Goal: Task Accomplishment & Management: Complete application form

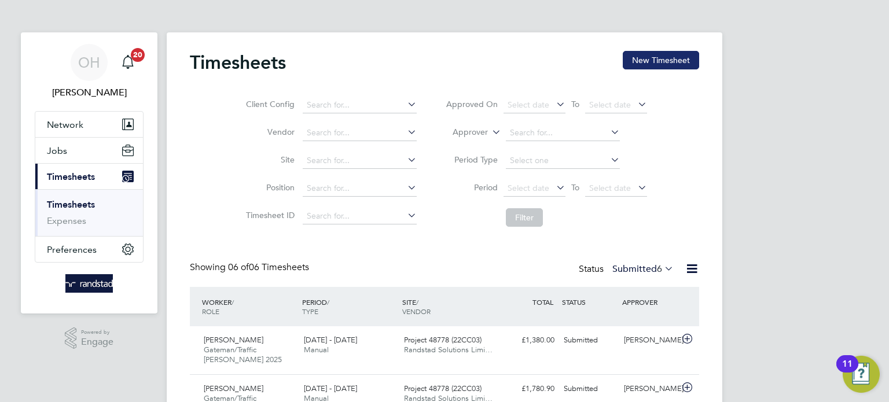
click at [664, 61] on button "New Timesheet" at bounding box center [661, 60] width 76 height 19
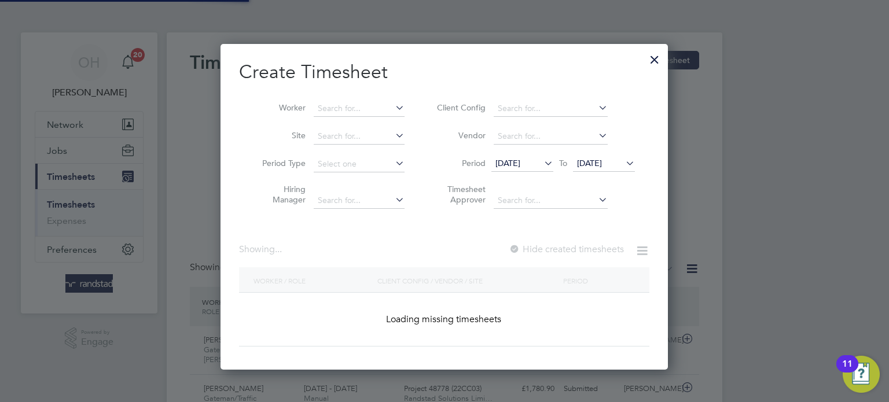
scroll to position [6, 6]
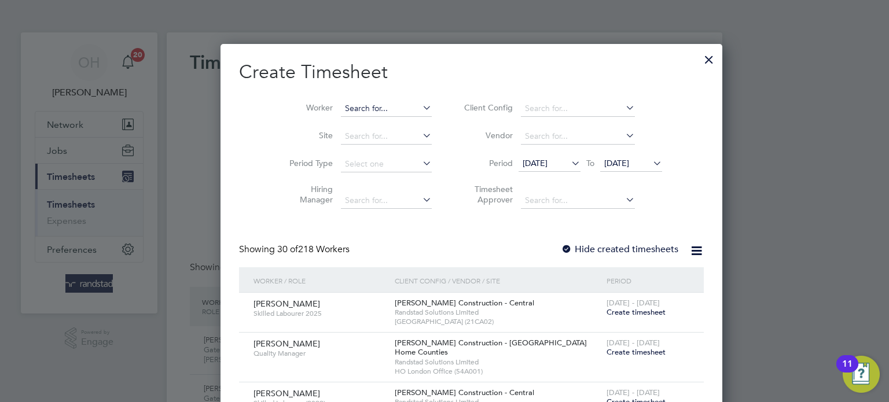
click at [341, 107] on input at bounding box center [386, 109] width 91 height 16
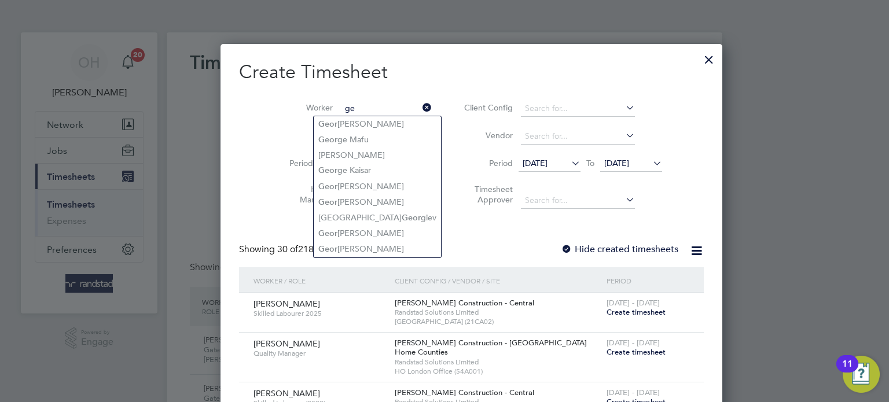
type input "g"
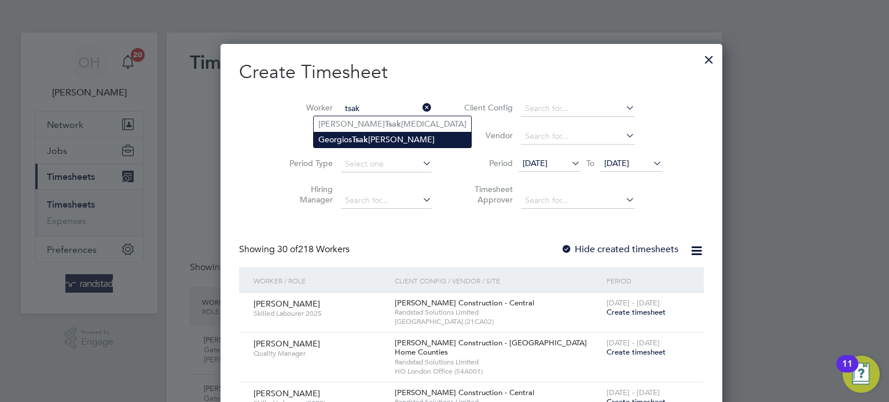
type input "[PERSON_NAME]"
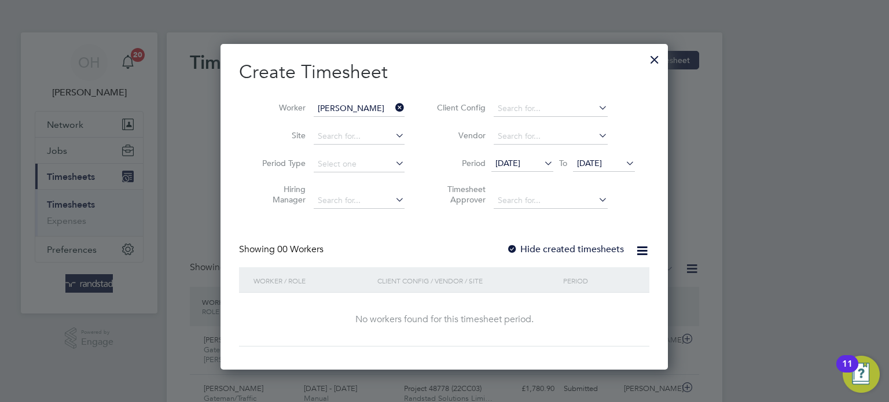
click at [623, 161] on icon at bounding box center [623, 163] width 0 height 16
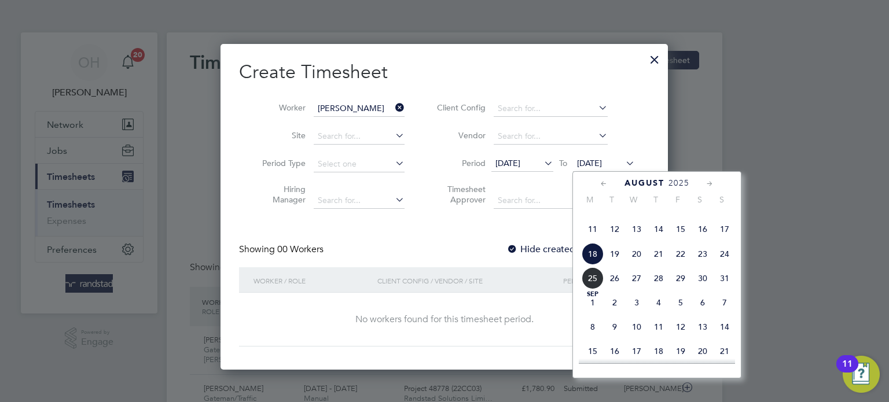
click at [724, 338] on span "14" at bounding box center [725, 327] width 22 height 22
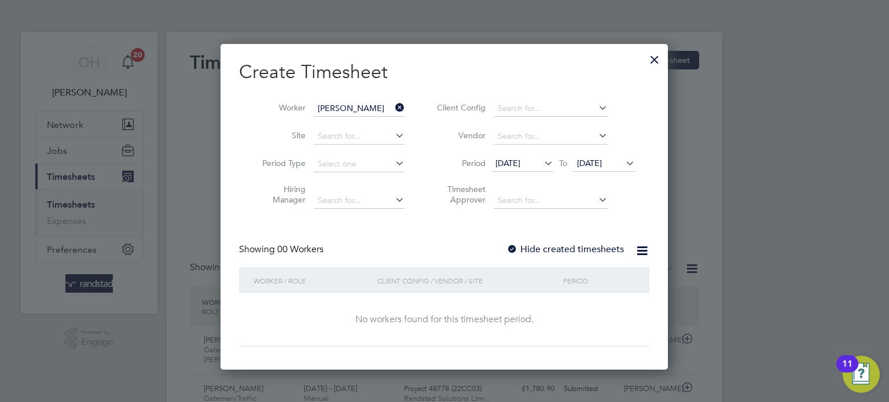
click at [515, 248] on div at bounding box center [512, 250] width 12 height 12
click at [652, 60] on div at bounding box center [654, 56] width 21 height 21
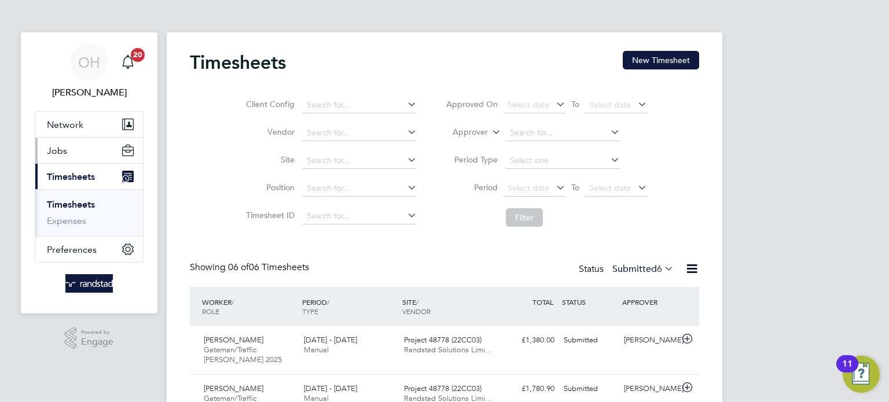
click at [64, 152] on span "Jobs" at bounding box center [57, 150] width 20 height 11
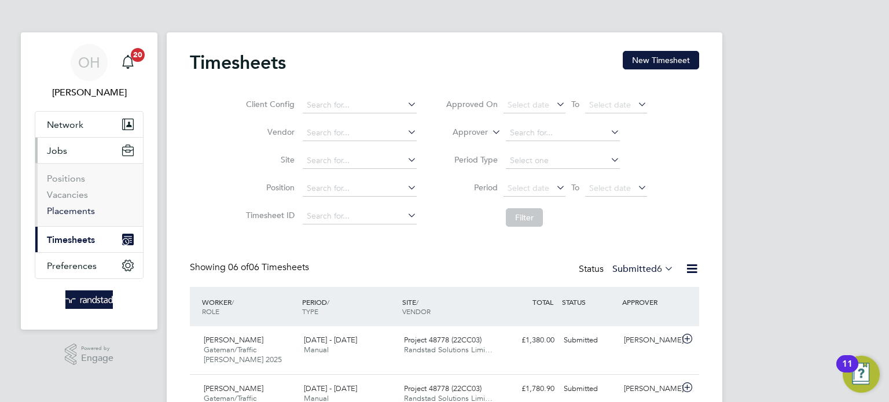
click at [69, 214] on link "Placements" at bounding box center [71, 210] width 48 height 11
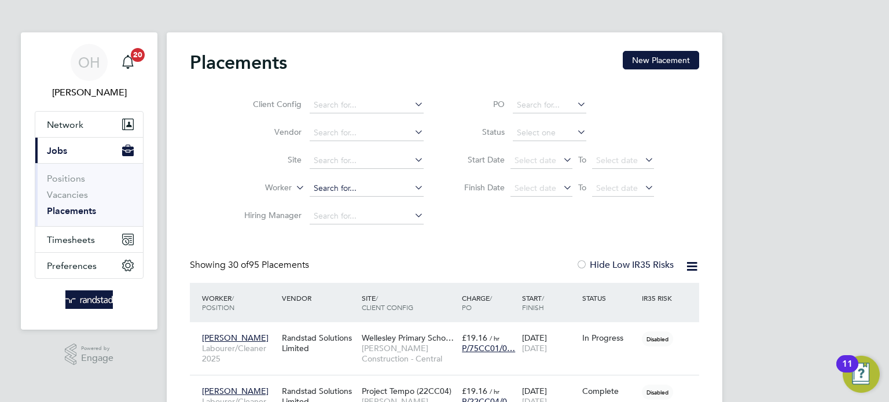
click at [335, 191] on input at bounding box center [367, 189] width 114 height 16
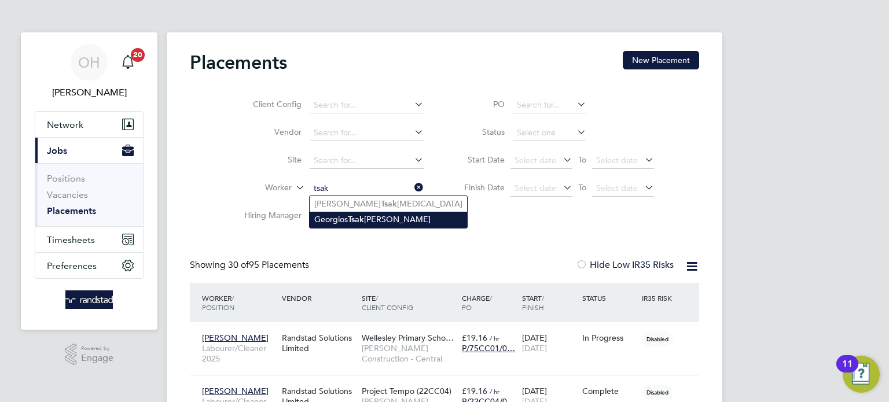
click at [335, 219] on li "Georgios Tsak alos Tsakalos" at bounding box center [388, 220] width 157 height 16
type input "[PERSON_NAME]"
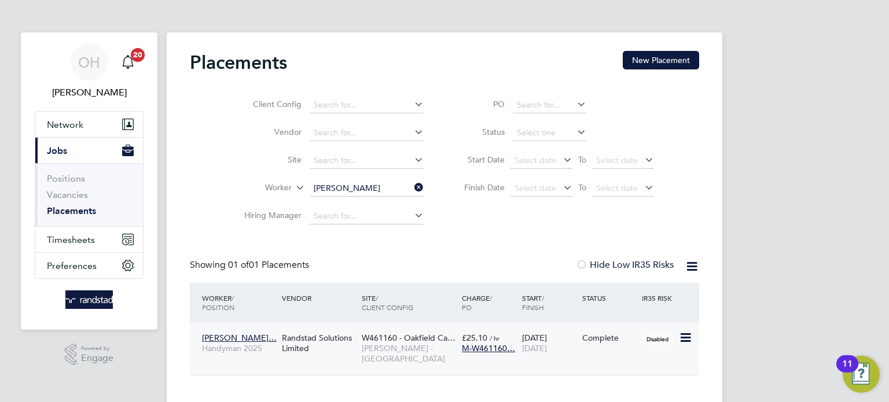
click at [682, 340] on icon at bounding box center [685, 338] width 12 height 14
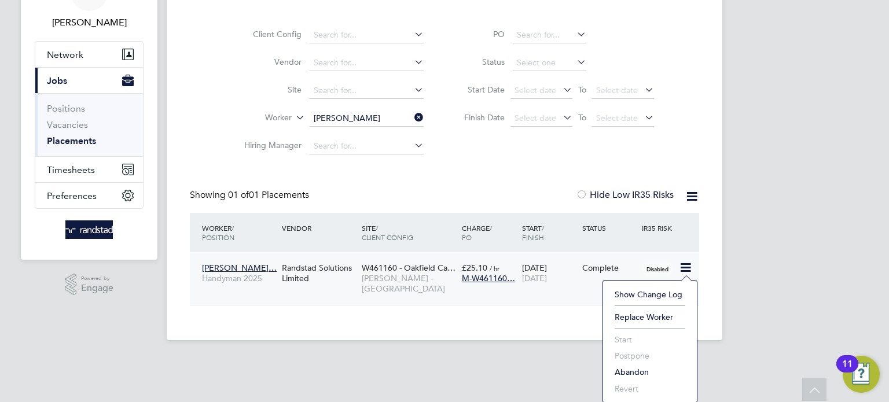
click at [563, 283] on div "12 May 2025 29 Jun 2025" at bounding box center [549, 273] width 60 height 32
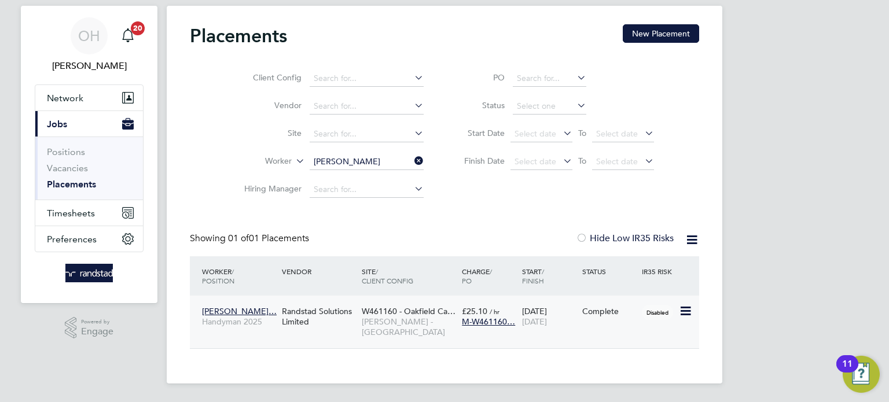
scroll to position [26, 0]
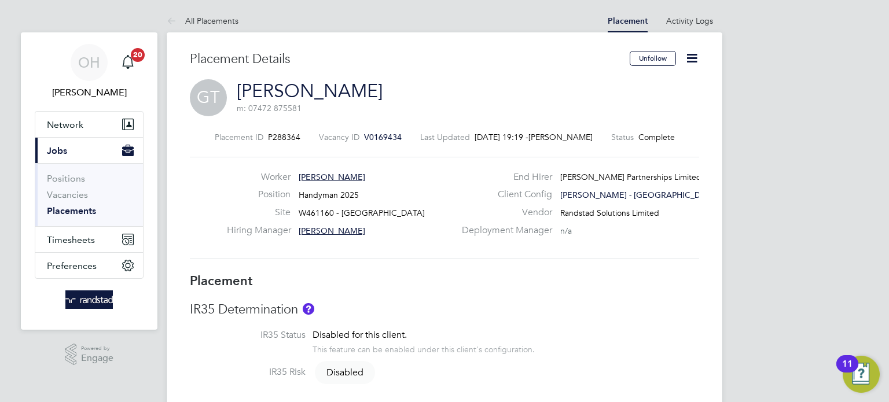
click at [691, 57] on icon at bounding box center [692, 58] width 14 height 14
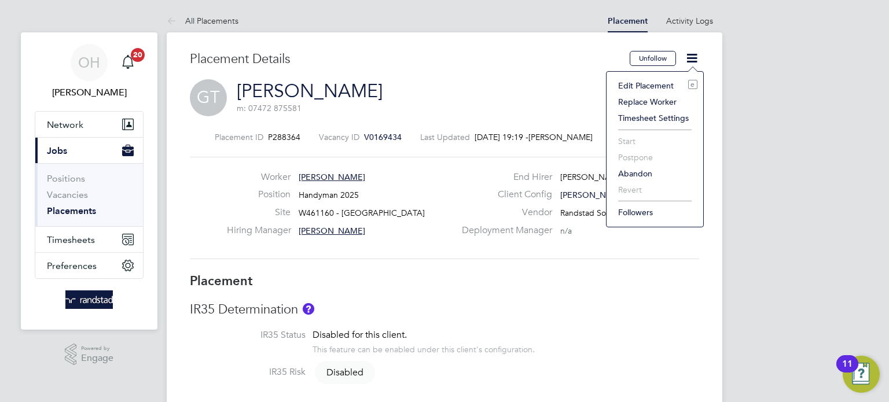
click at [640, 90] on li "Edit Placement e" at bounding box center [654, 86] width 85 height 16
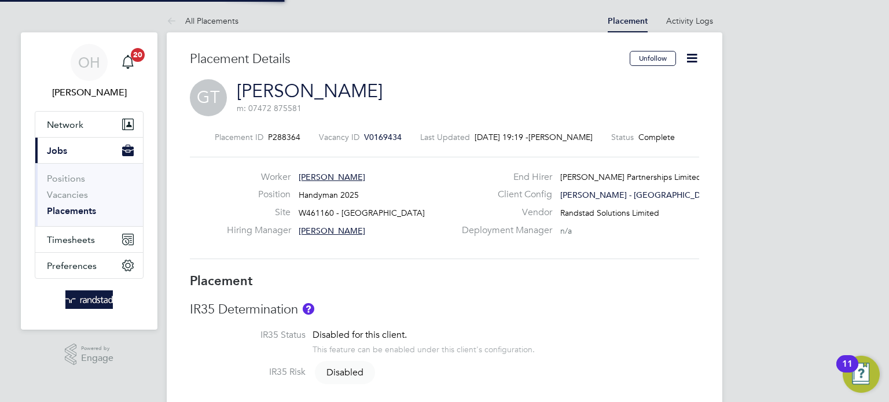
type input "[PERSON_NAME]"
type input "[DATE]"
type input "08:00"
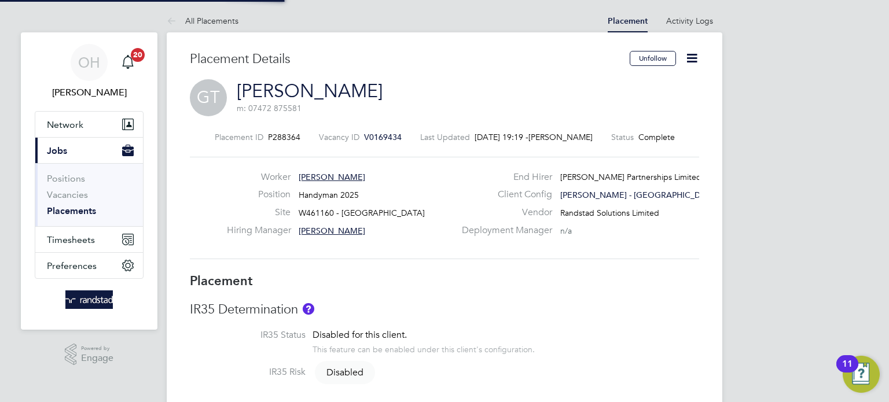
type input "18:00"
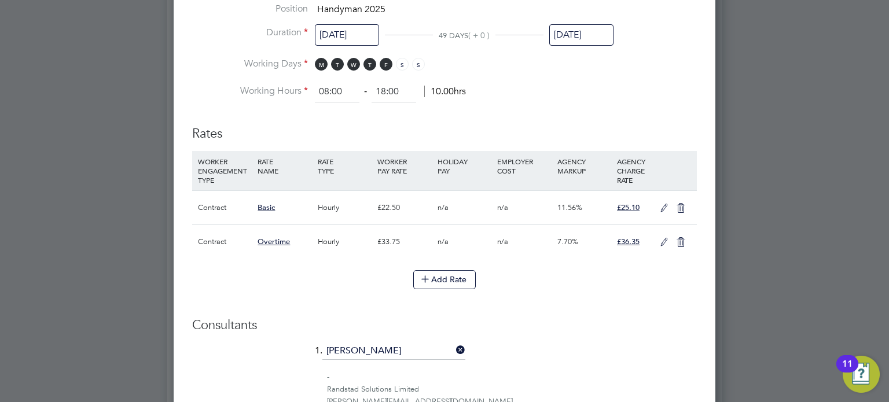
click at [572, 31] on input "[DATE]" at bounding box center [581, 34] width 64 height 21
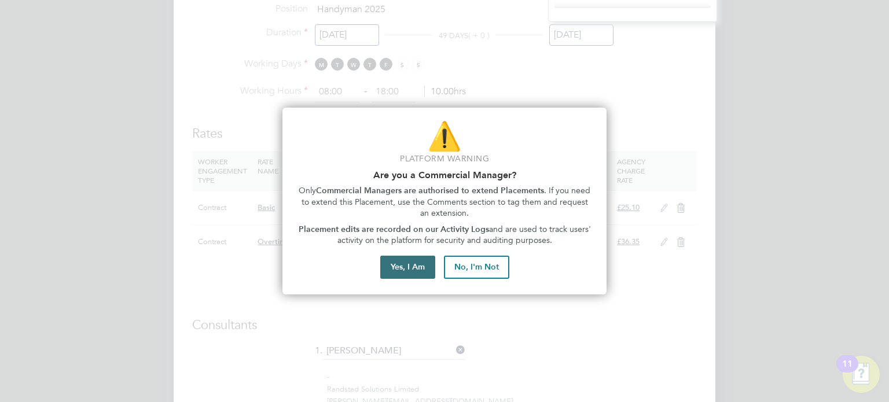
click at [391, 271] on button "Yes, I Am" at bounding box center [407, 267] width 55 height 23
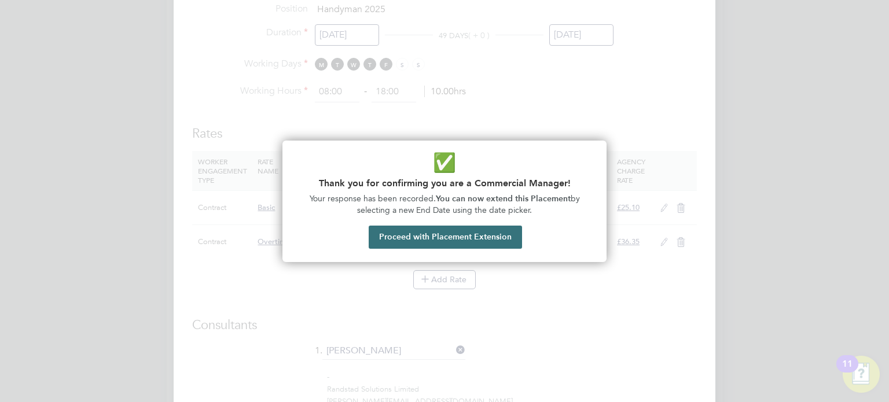
click at [438, 236] on button "Proceed with Placement Extension" at bounding box center [445, 237] width 153 height 23
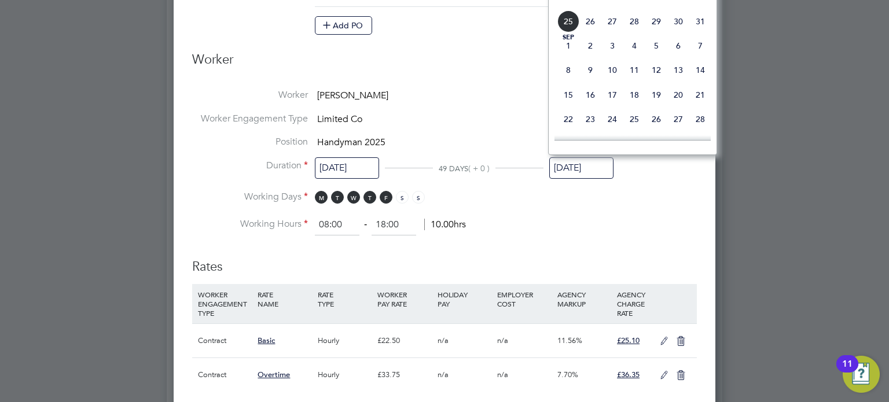
click at [697, 106] on span "21" at bounding box center [700, 95] width 22 height 22
type input "[DATE]"
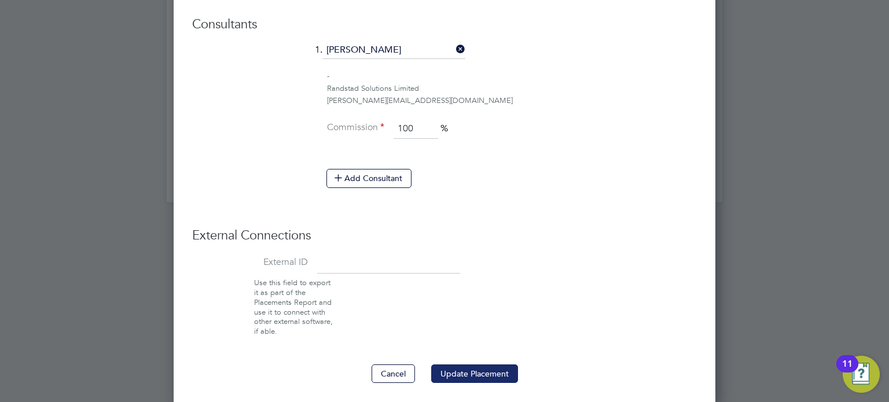
click at [476, 368] on button "Update Placement" at bounding box center [474, 374] width 87 height 19
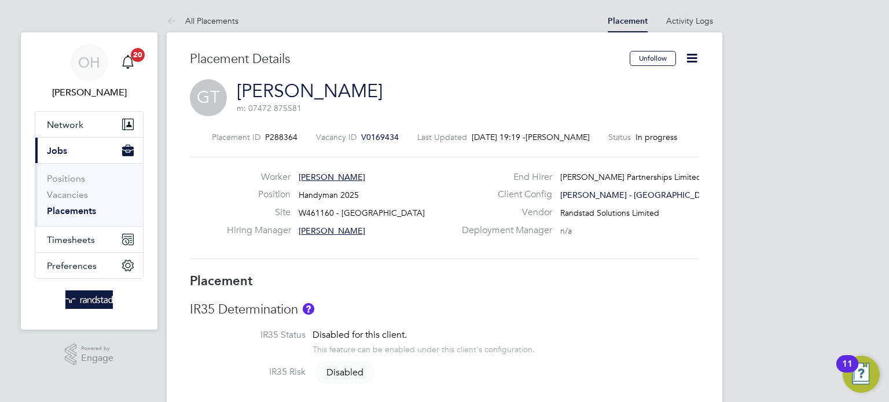
click at [75, 244] on div "Placement Saved Your placement has been updated. Cancel Okay" at bounding box center [444, 201] width 889 height 402
click at [75, 244] on span "Timesheets" at bounding box center [71, 239] width 48 height 11
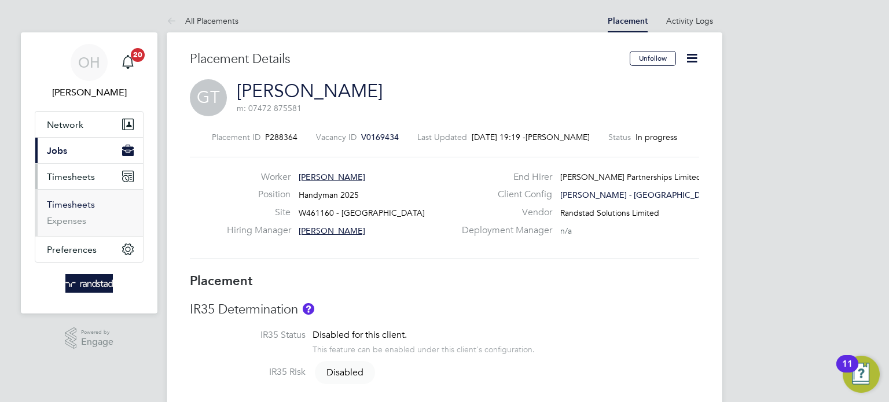
click at [67, 208] on link "Timesheets" at bounding box center [71, 204] width 48 height 11
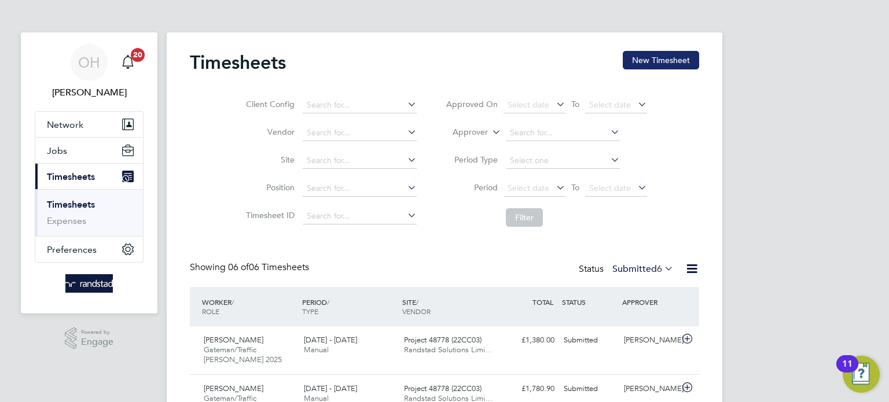
click at [638, 56] on button "New Timesheet" at bounding box center [661, 60] width 76 height 19
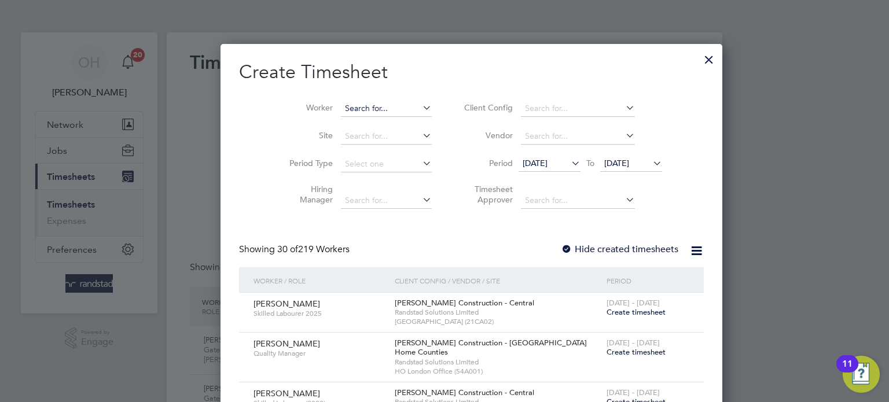
click at [345, 107] on input at bounding box center [386, 109] width 91 height 16
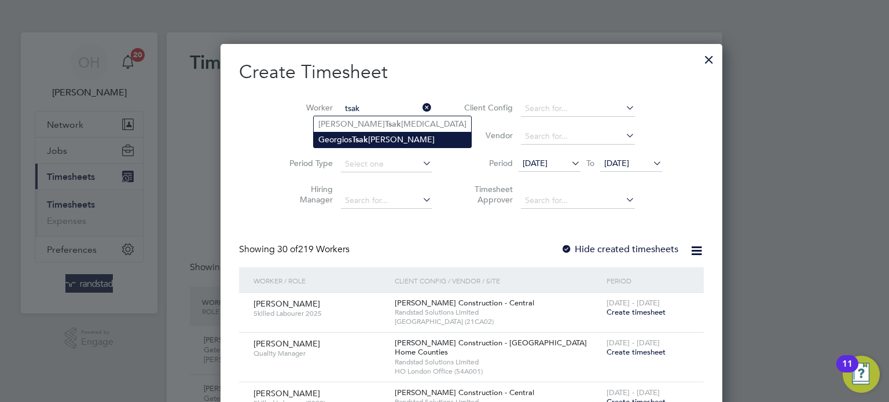
type input "[PERSON_NAME]"
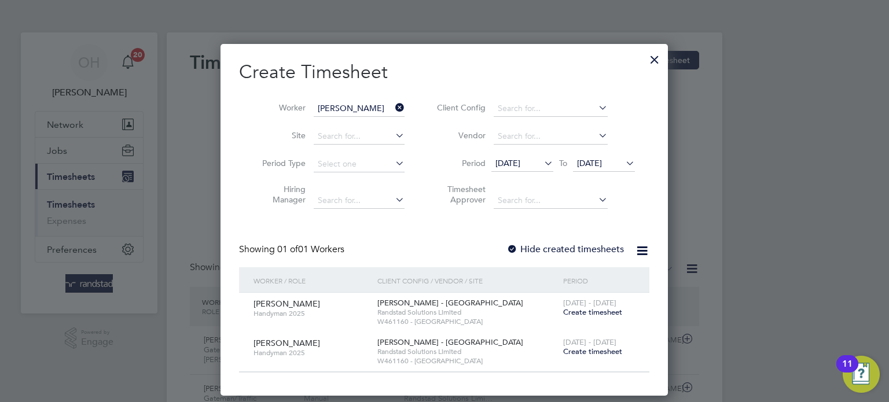
click at [589, 311] on span "Create timesheet" at bounding box center [592, 312] width 59 height 10
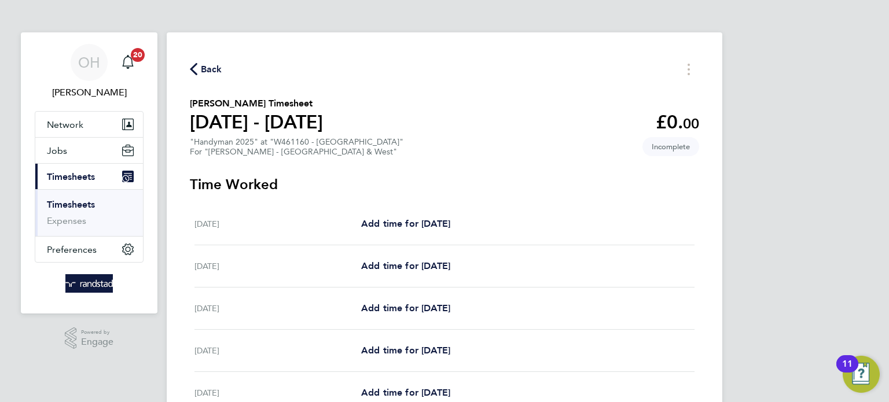
click at [212, 68] on span "Back" at bounding box center [211, 70] width 21 height 14
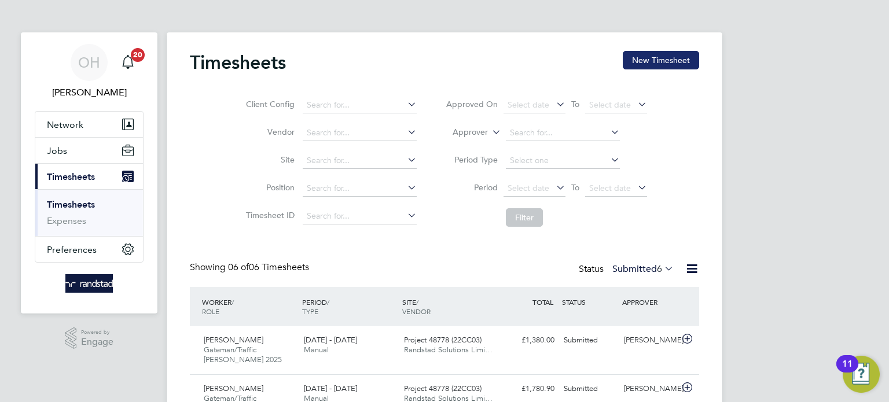
click at [663, 55] on button "New Timesheet" at bounding box center [661, 60] width 76 height 19
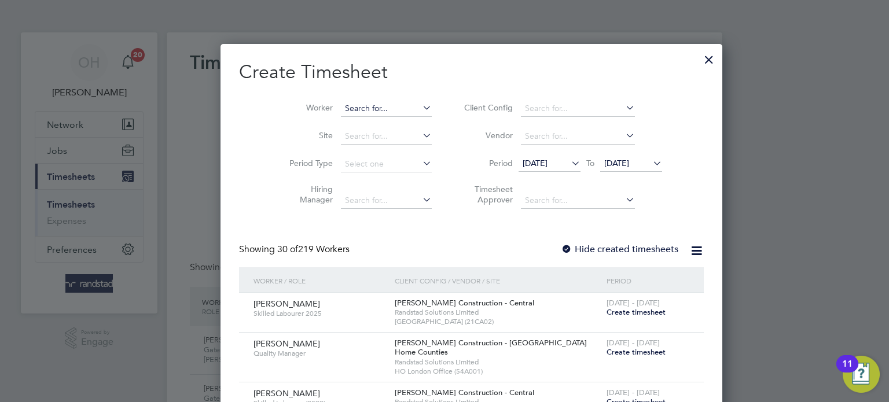
click at [341, 105] on input at bounding box center [386, 109] width 91 height 16
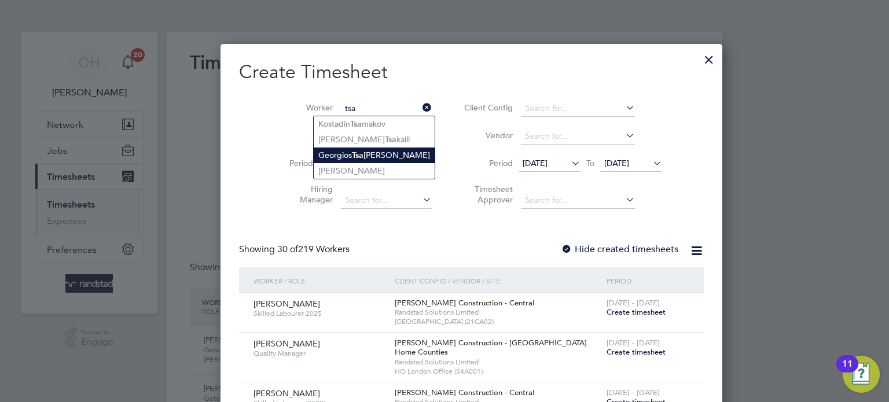
click at [342, 155] on li "[PERSON_NAME] Tsa kalos [PERSON_NAME]" at bounding box center [374, 156] width 121 height 16
type input "[PERSON_NAME]"
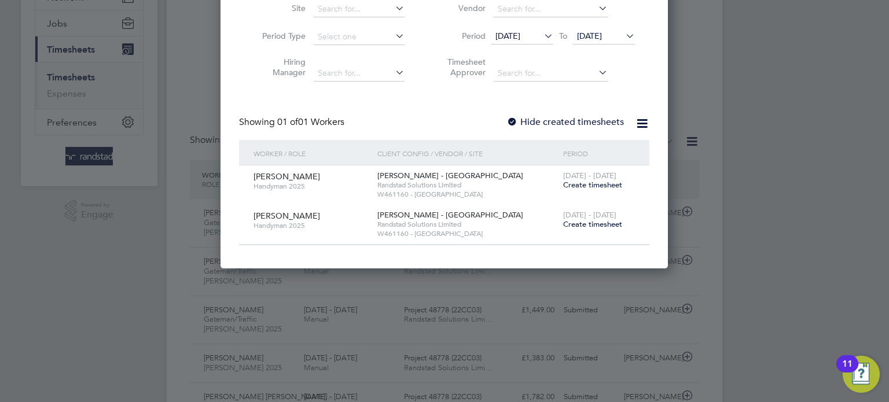
click at [589, 225] on span "Create timesheet" at bounding box center [592, 224] width 59 height 10
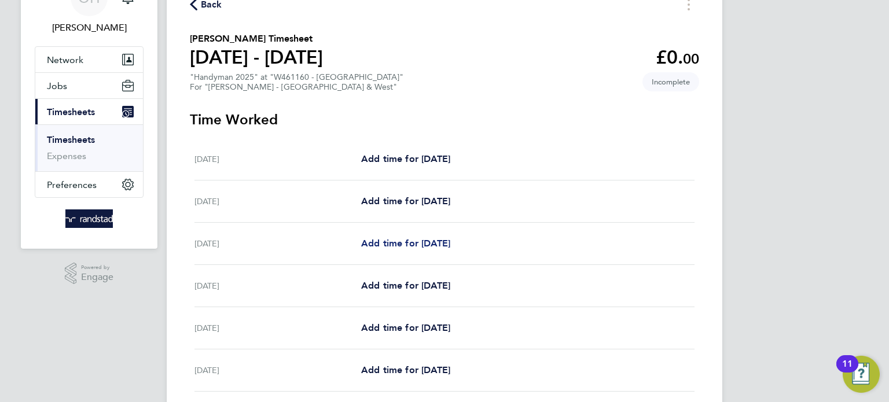
click at [370, 238] on span "Add time for [DATE]" at bounding box center [405, 243] width 89 height 11
select select "60"
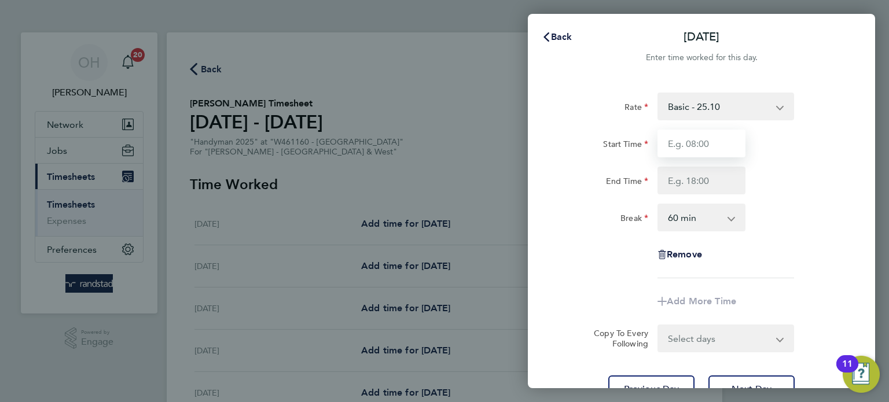
click at [692, 146] on input "Start Time" at bounding box center [702, 144] width 88 height 28
type input "07:30"
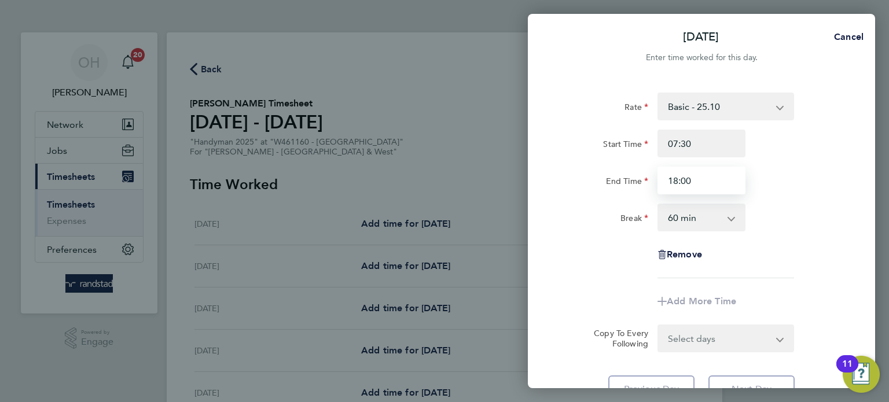
type input "18:00"
click at [806, 147] on div "Start Time 07:30" at bounding box center [702, 144] width 292 height 28
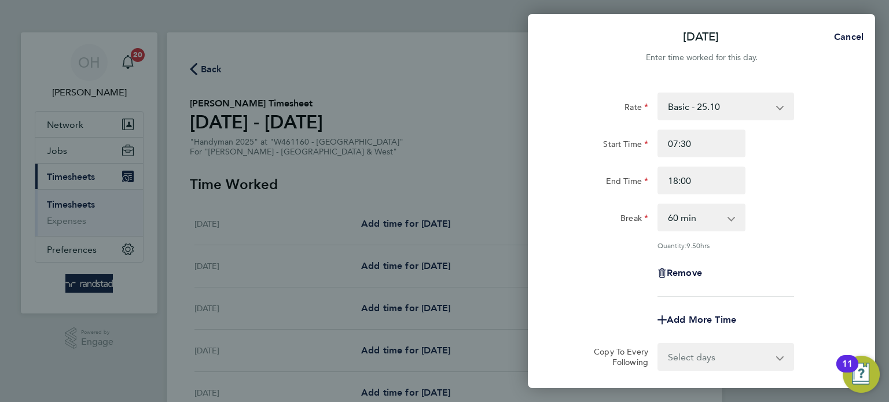
click at [691, 215] on select "0 min 15 min 30 min 45 min 60 min 75 min 90 min" at bounding box center [695, 217] width 72 height 25
select select "30"
click at [659, 205] on select "0 min 15 min 30 min 45 min 60 min 75 min 90 min" at bounding box center [695, 217] width 72 height 25
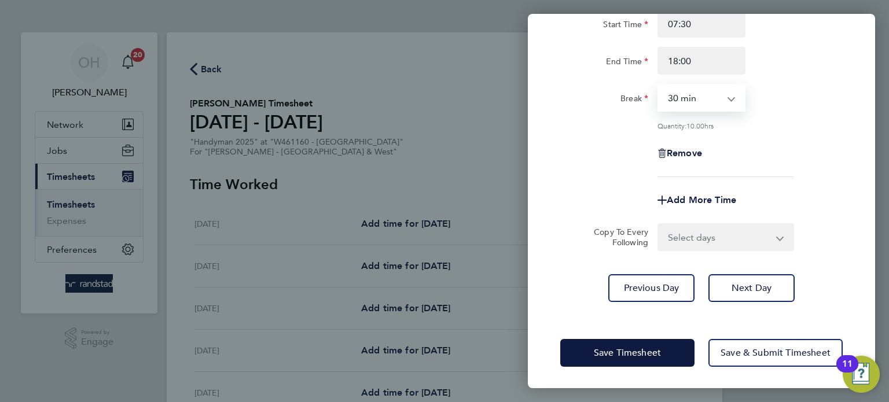
click at [753, 240] on select "Select days Day [DATE] [DATE] [DATE] [DATE]" at bounding box center [720, 237] width 122 height 25
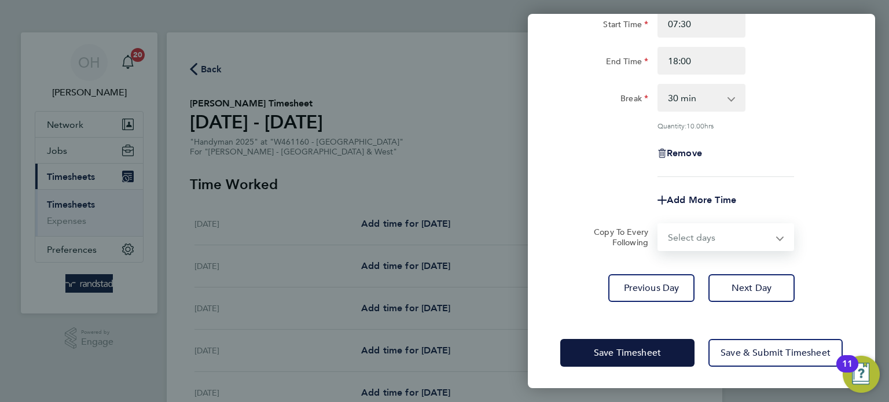
select select "DAY"
click at [659, 225] on select "Select days Day [DATE] [DATE] [DATE] [DATE]" at bounding box center [720, 237] width 122 height 25
select select "[DATE]"
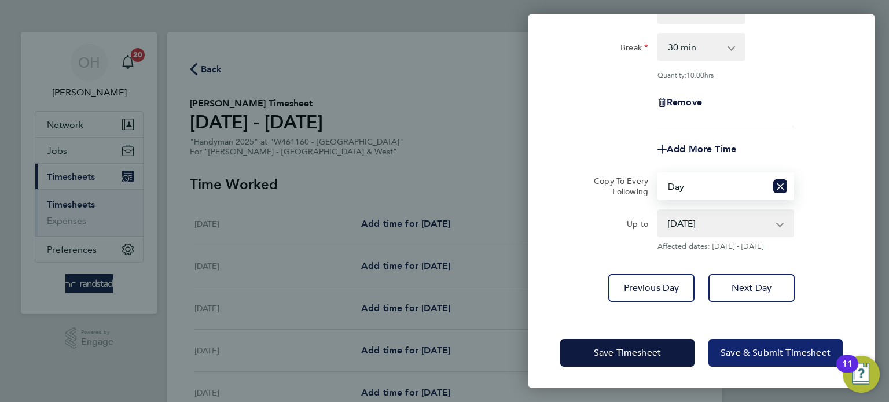
click at [739, 348] on span "Save & Submit Timesheet" at bounding box center [776, 353] width 110 height 12
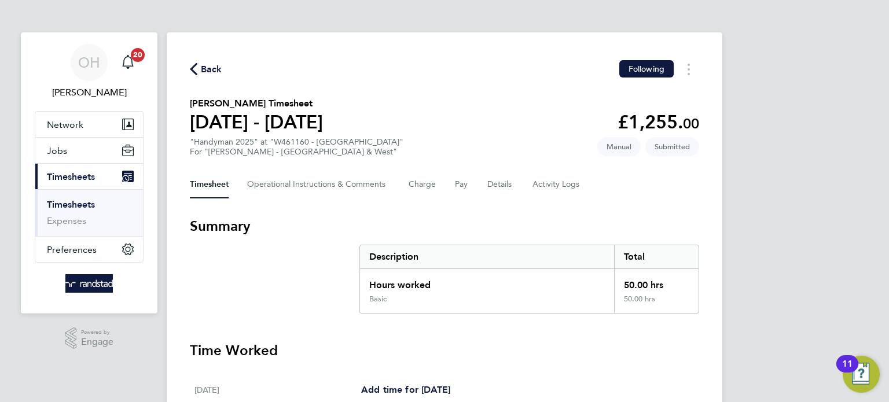
click at [204, 68] on span "Back" at bounding box center [211, 70] width 21 height 14
